Goal: Task Accomplishment & Management: Manage account settings

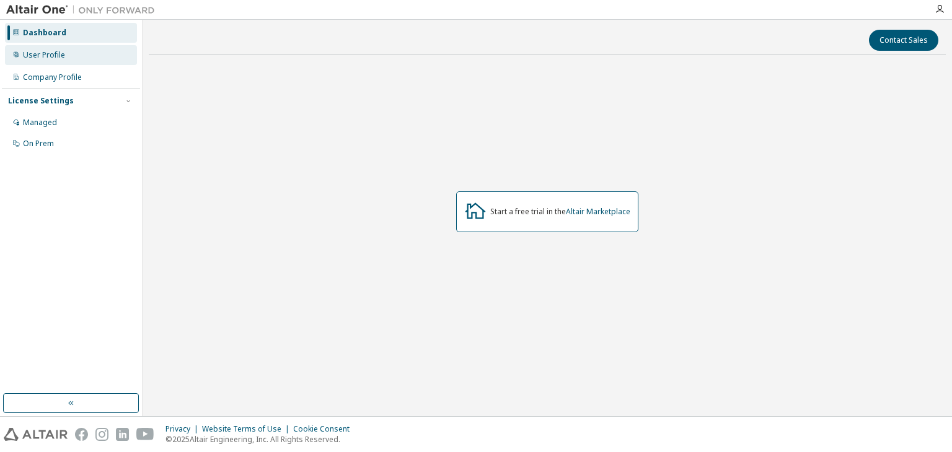
click at [56, 58] on div "User Profile" at bounding box center [44, 55] width 42 height 10
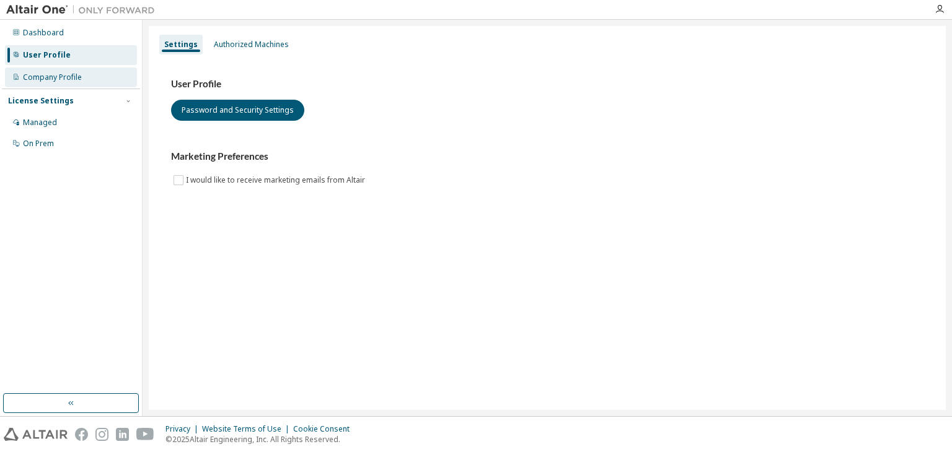
click at [50, 79] on div "Company Profile" at bounding box center [52, 78] width 59 height 10
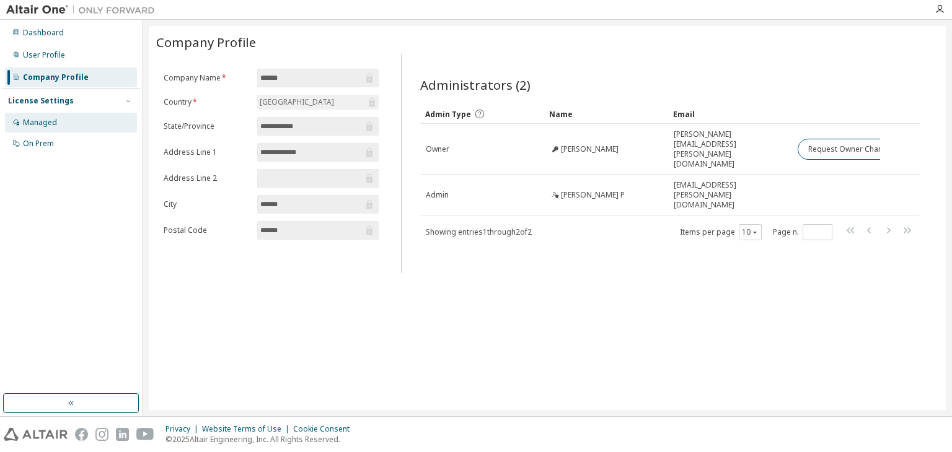
click at [43, 120] on div "Managed" at bounding box center [40, 123] width 34 height 10
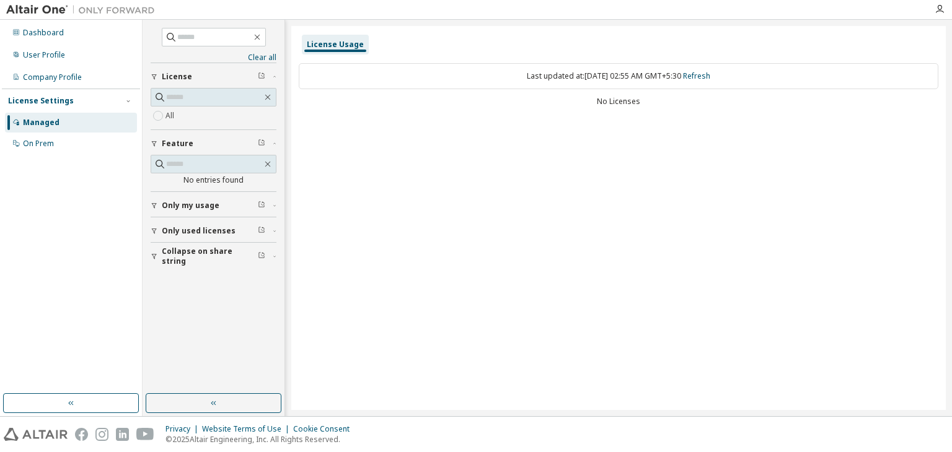
click at [162, 202] on span "Only my usage" at bounding box center [191, 206] width 58 height 10
click at [186, 201] on span "Only my usage" at bounding box center [191, 206] width 58 height 10
click at [77, 35] on div "Dashboard" at bounding box center [71, 33] width 132 height 20
